Goal: Task Accomplishment & Management: Use online tool/utility

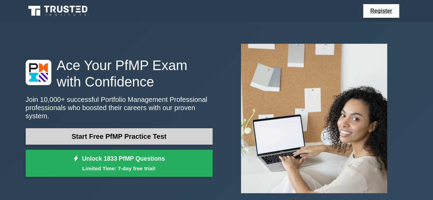
click at [177, 135] on link "Start Free PfMP Practice Test" at bounding box center [119, 136] width 187 height 16
